Goal: Information Seeking & Learning: Learn about a topic

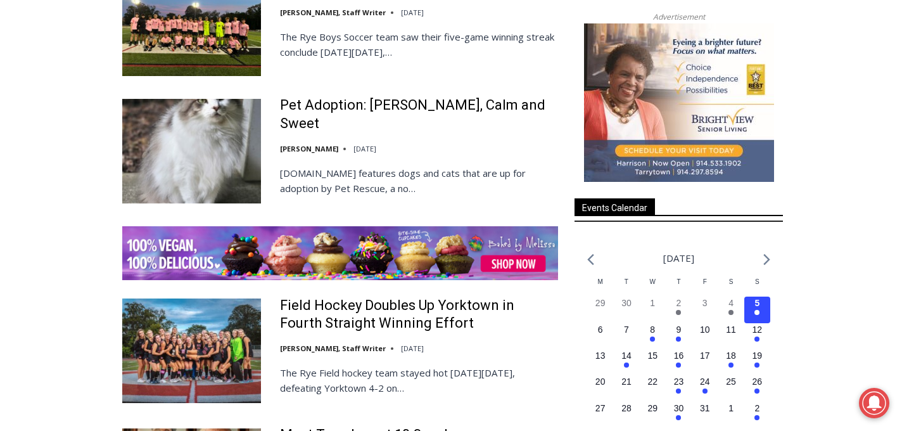
scroll to position [1839, 0]
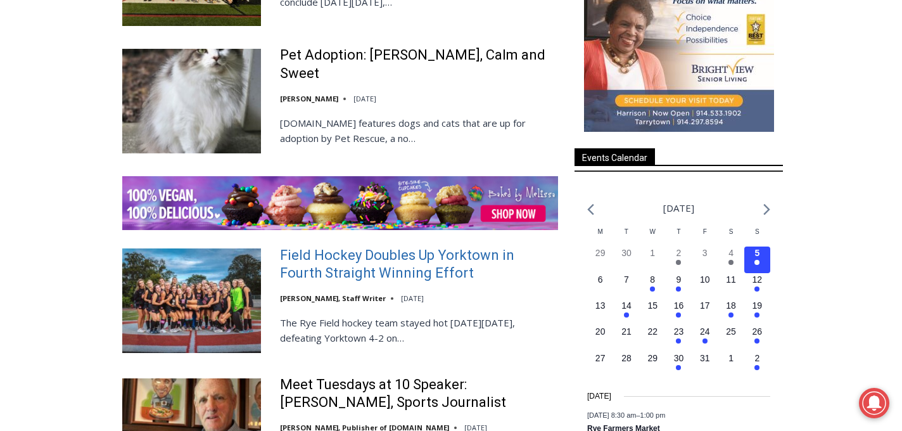
click at [357, 246] on link "Field Hockey Doubles Up Yorktown in Fourth Straight Winning Effort" at bounding box center [419, 264] width 278 height 36
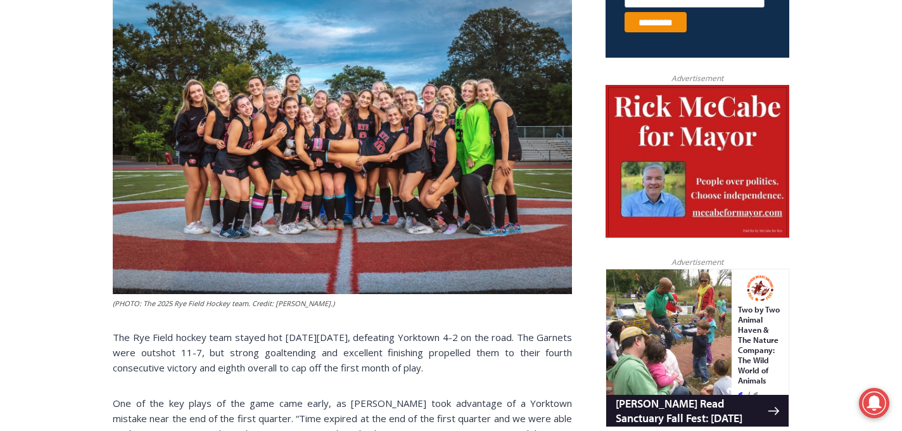
scroll to position [521, 0]
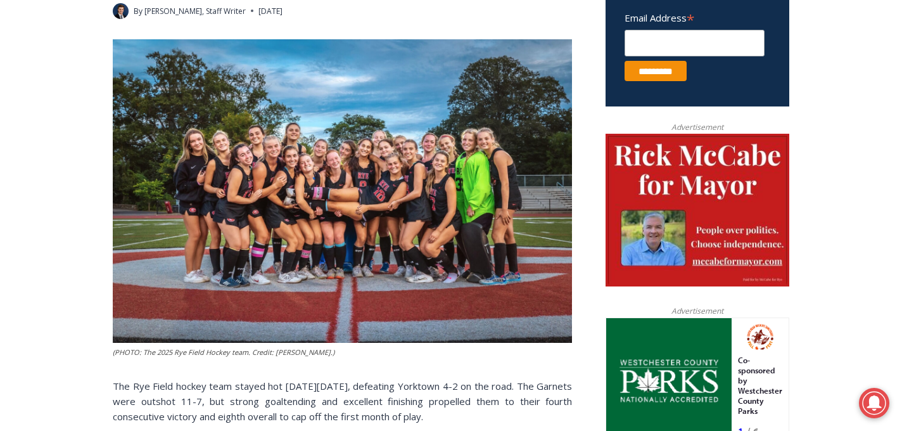
click at [449, 184] on img at bounding box center [342, 191] width 459 height 304
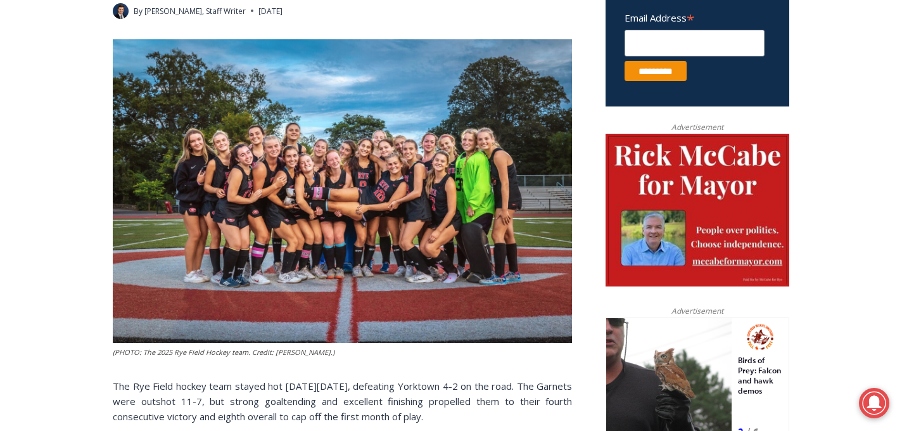
click at [468, 162] on img at bounding box center [342, 191] width 459 height 304
